Goal: Check status: Check status

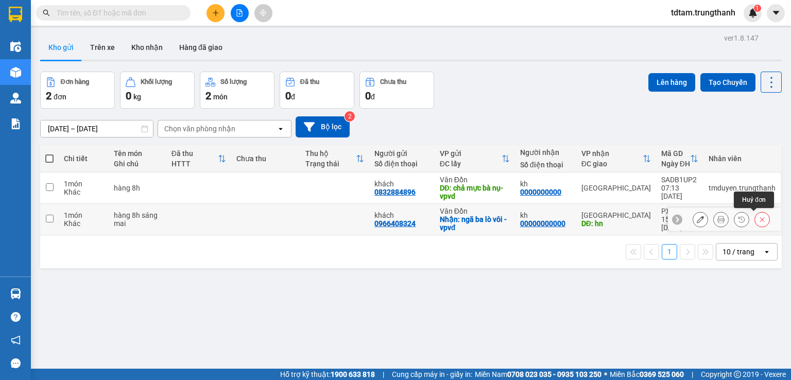
click at [759, 219] on icon at bounding box center [762, 219] width 7 height 7
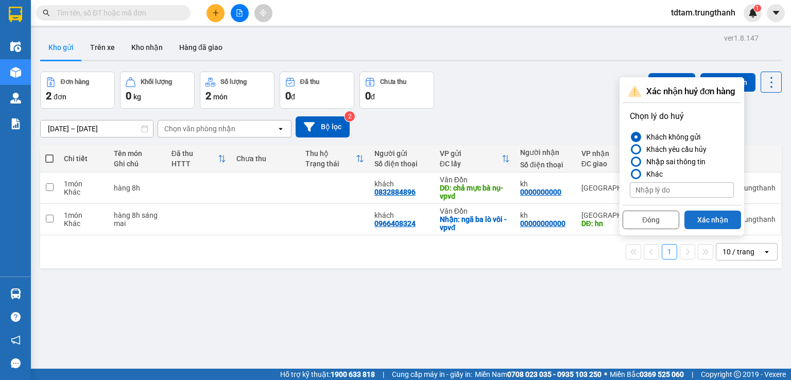
click at [715, 216] on button "Xác nhận" at bounding box center [712, 220] width 57 height 19
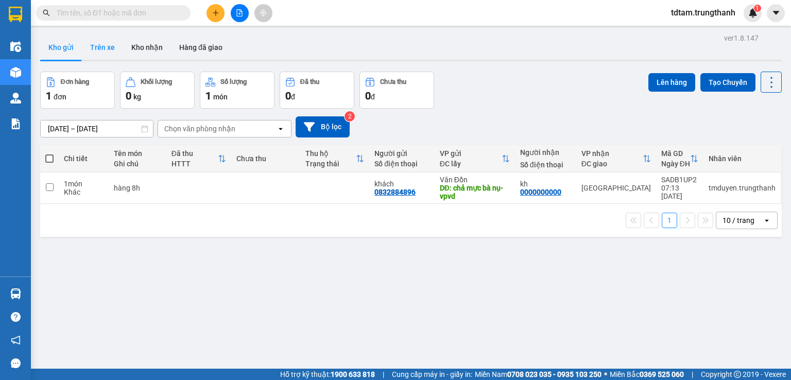
click at [101, 49] on button "Trên xe" at bounding box center [102, 47] width 41 height 25
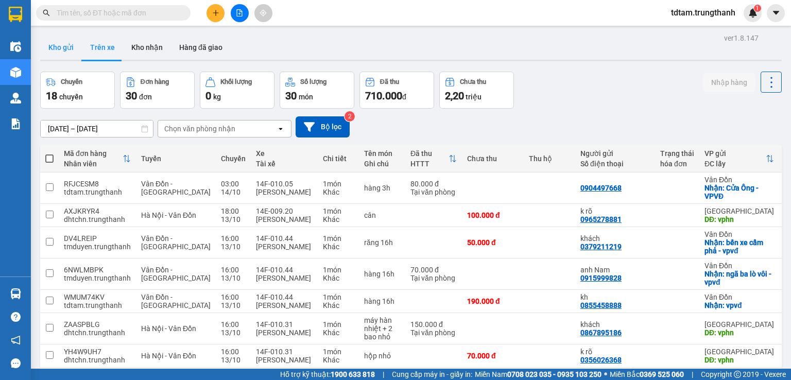
click at [68, 46] on button "Kho gửi" at bounding box center [61, 47] width 42 height 25
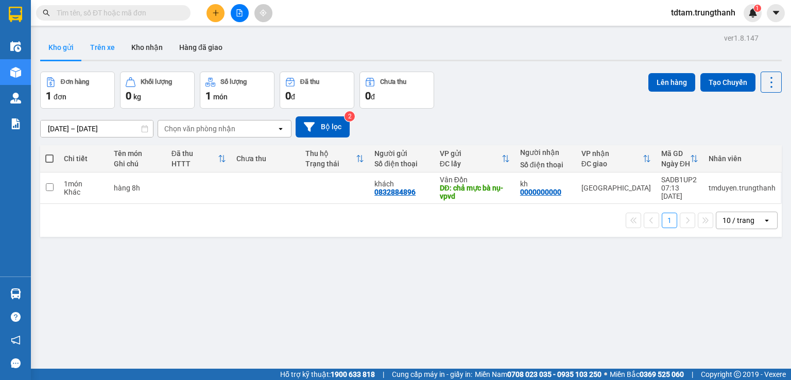
click at [116, 46] on button "Trên xe" at bounding box center [102, 47] width 41 height 25
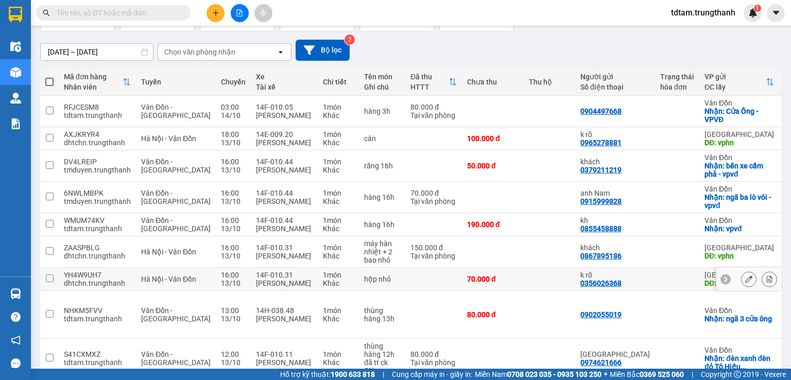
scroll to position [42, 0]
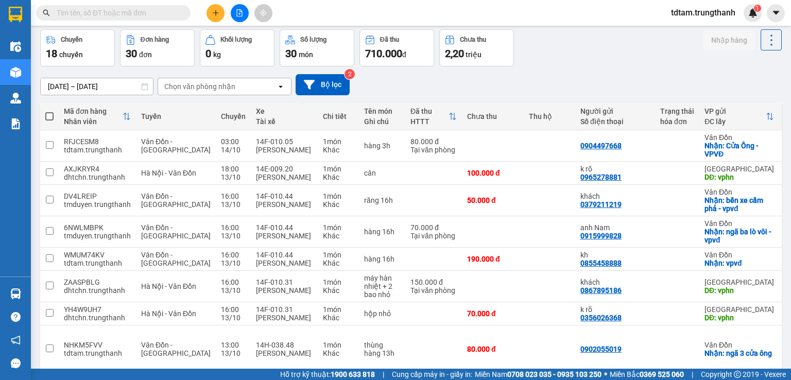
click at [115, 90] on input "[DATE] – [DATE]" at bounding box center [97, 86] width 112 height 16
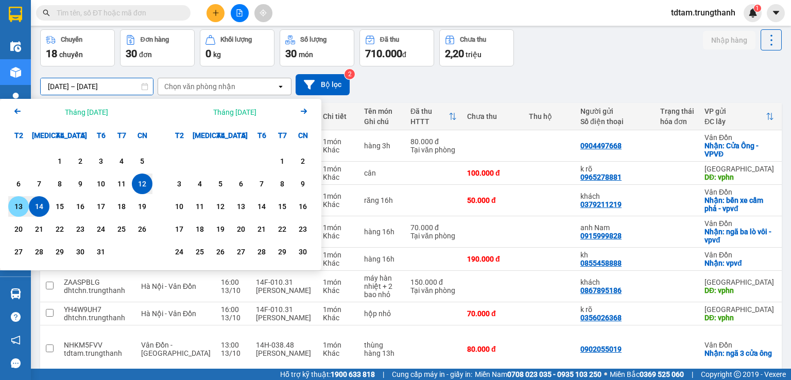
click at [22, 206] on div "13" at bounding box center [18, 206] width 14 height 12
drag, startPoint x: 114, startPoint y: 83, endPoint x: 79, endPoint y: 148, distance: 73.3
click at [115, 85] on input "[DATE] – / /" at bounding box center [97, 86] width 112 height 16
click at [25, 202] on div "13" at bounding box center [18, 206] width 14 height 12
type input "[DATE] – [DATE]"
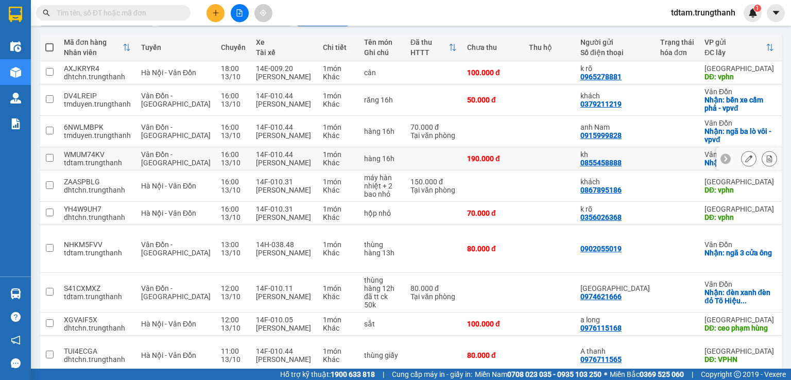
scroll to position [163, 0]
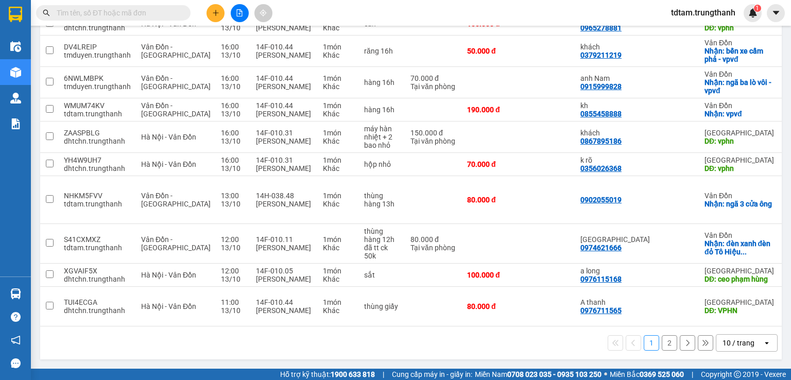
click at [662, 340] on button "2" at bounding box center [669, 342] width 15 height 15
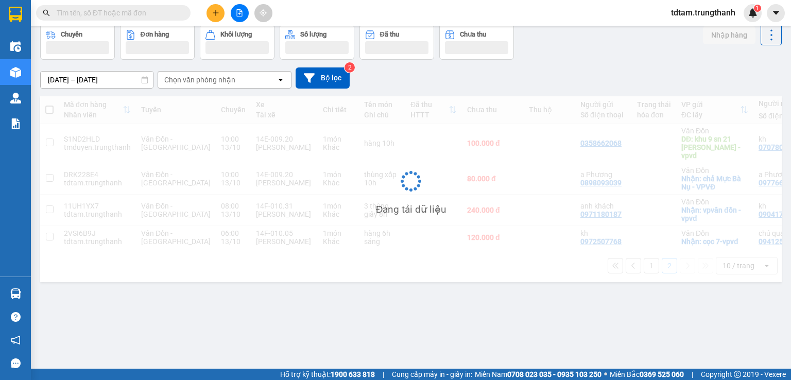
scroll to position [47, 0]
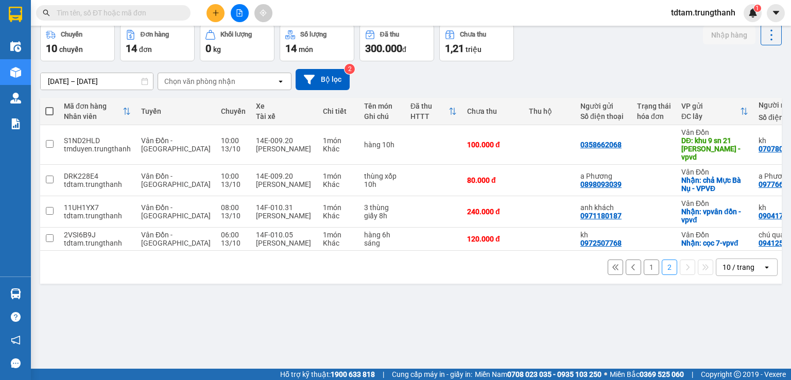
click at [644, 266] on button "1" at bounding box center [651, 267] width 15 height 15
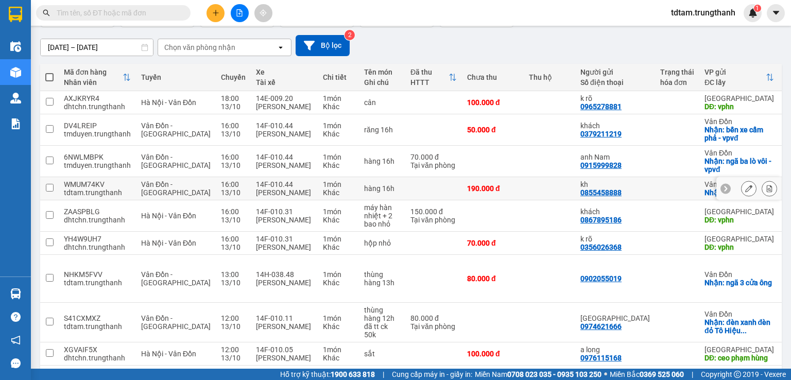
scroll to position [0, 0]
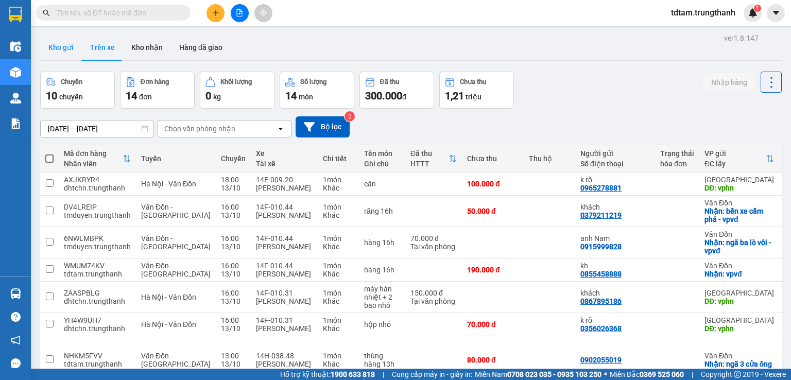
click at [54, 47] on button "Kho gửi" at bounding box center [61, 47] width 42 height 25
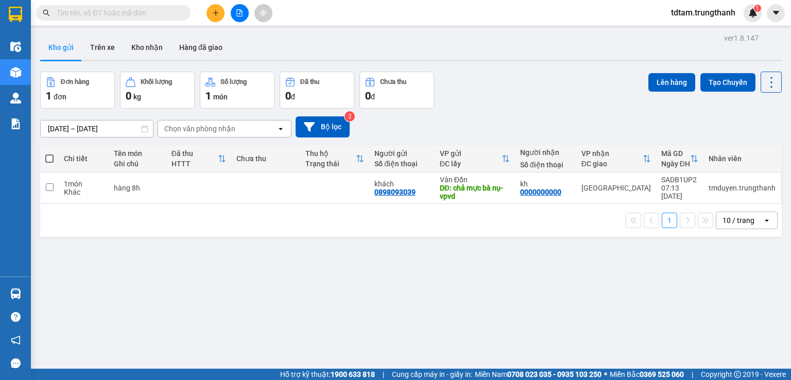
click at [108, 121] on input "[DATE] – [DATE]" at bounding box center [97, 129] width 112 height 16
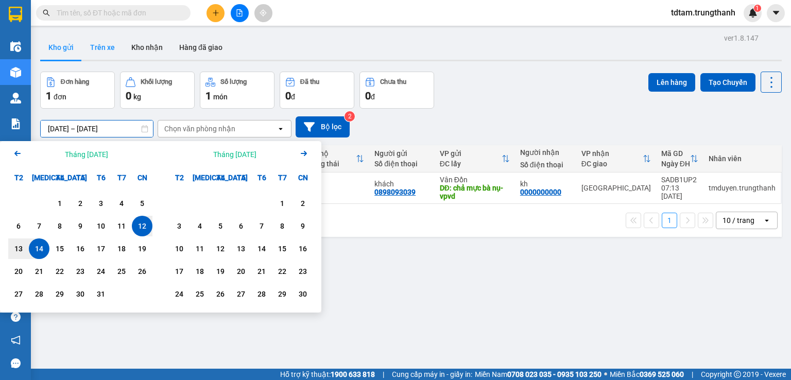
click at [91, 48] on button "Trên xe" at bounding box center [102, 47] width 41 height 25
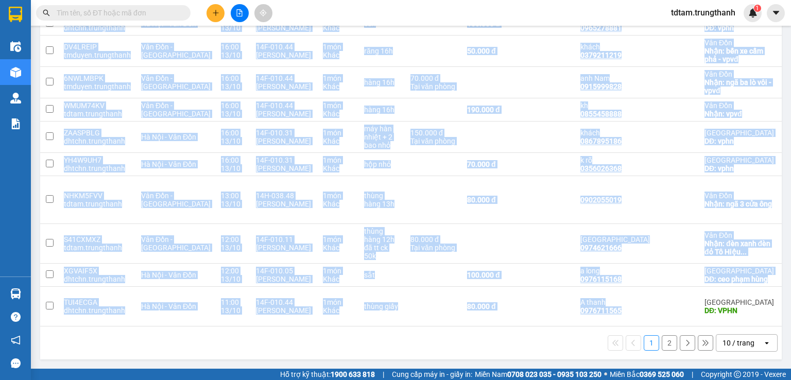
drag, startPoint x: 644, startPoint y: 322, endPoint x: 685, endPoint y: 324, distance: 41.3
click at [685, 324] on div "Mã đơn hàng Nhân viên Tuyến Chuyến Xe Tài xế Chi tiết Tên món Ghi chú Đã thu HT…" at bounding box center [411, 155] width 742 height 341
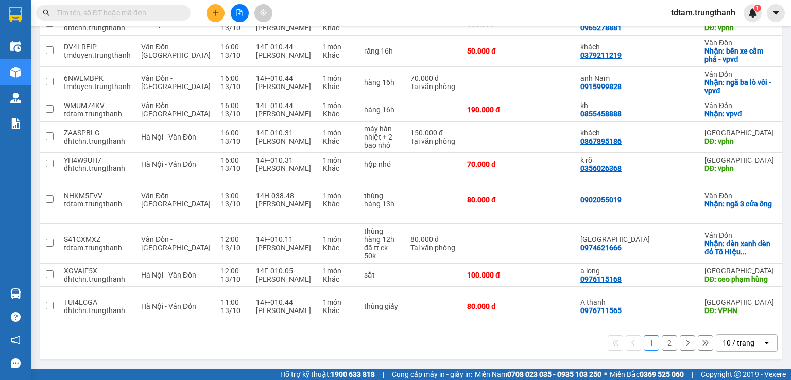
click at [501, 347] on div "1 2 10 / trang open" at bounding box center [410, 343] width 733 height 18
